Goal: Navigation & Orientation: Find specific page/section

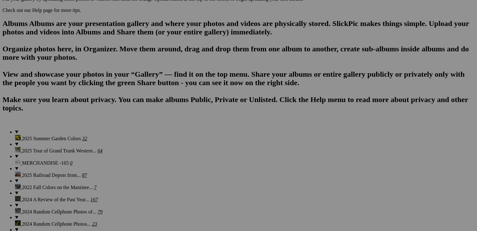
scroll to position [407, 0]
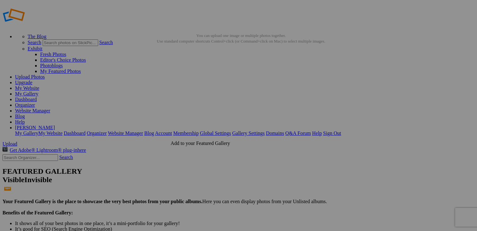
click at [50, 108] on link "Website Manager" at bounding box center [32, 110] width 35 height 5
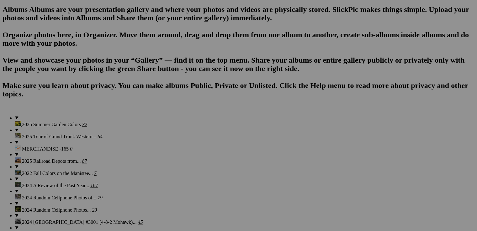
scroll to position [406, 0]
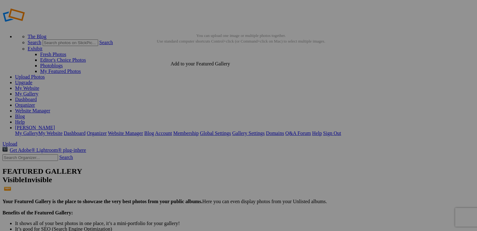
click at [37, 97] on link "Dashboard" at bounding box center [26, 99] width 22 height 5
